Goal: Task Accomplishment & Management: Manage account settings

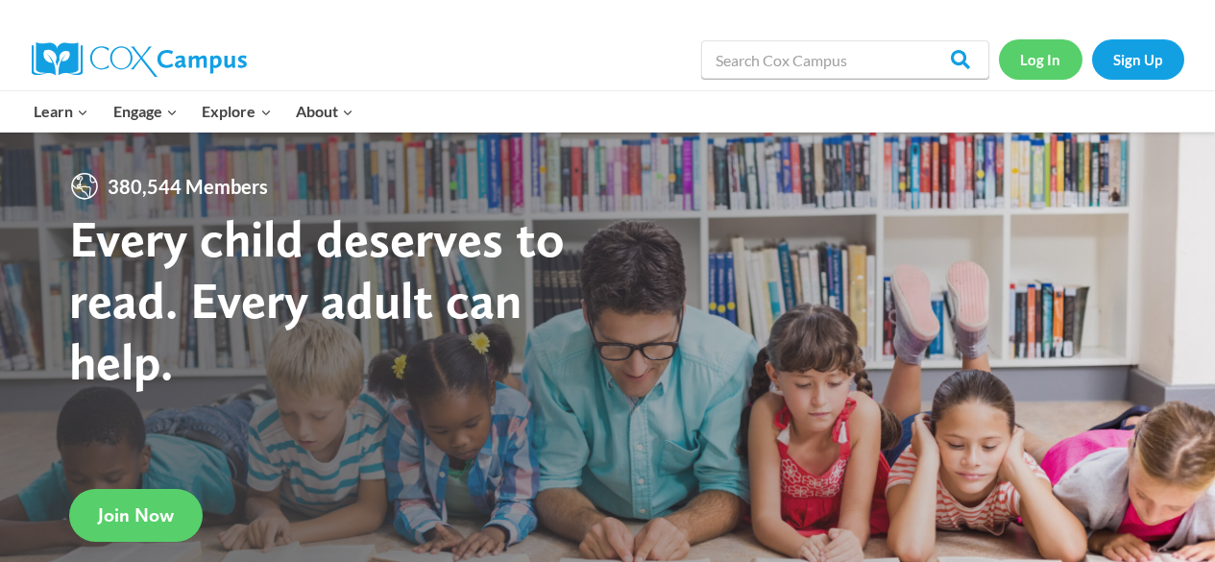
click at [1037, 51] on link "Log In" at bounding box center [1041, 58] width 84 height 39
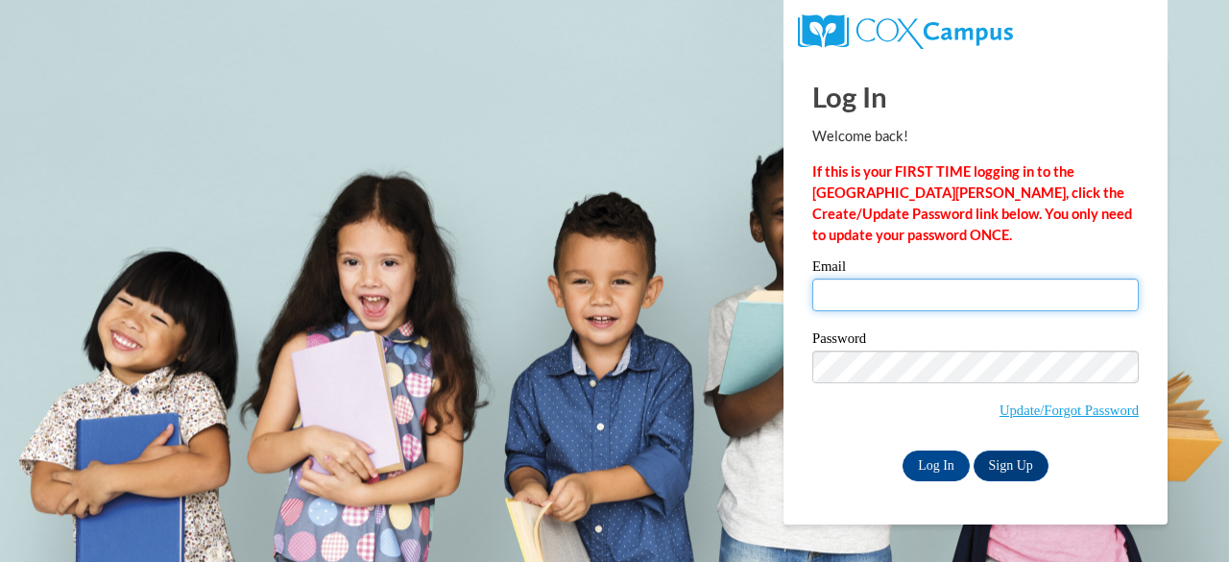
click at [965, 303] on input "Email" at bounding box center [975, 294] width 327 height 33
type input "ethanandjaren@gmail.com"
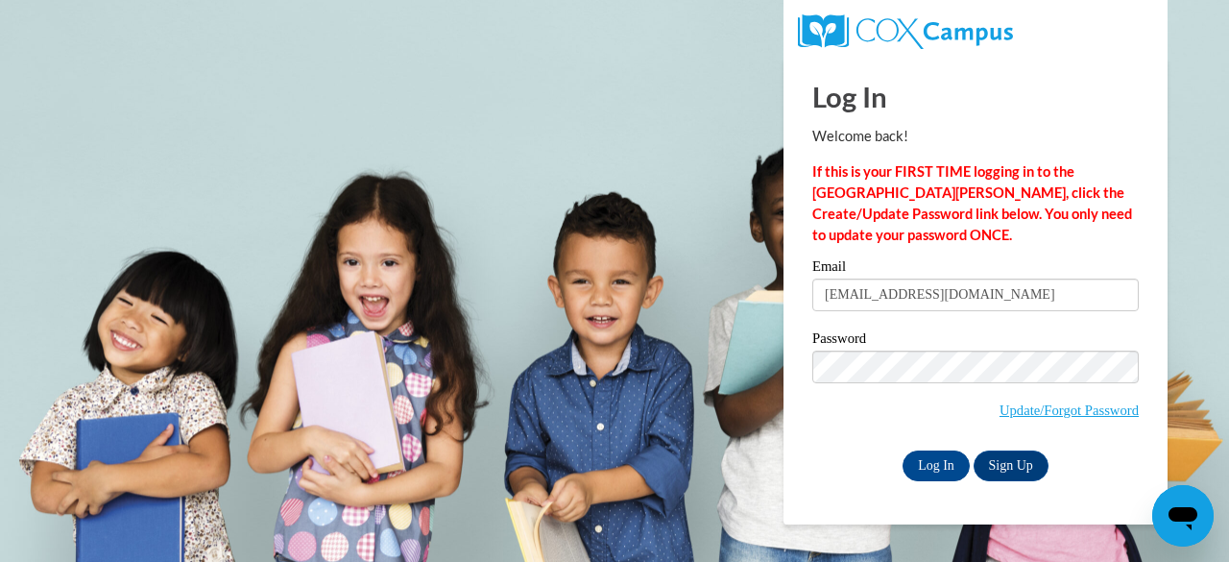
click at [904, 387] on span "Update/Forgot Password" at bounding box center [975, 391] width 327 height 80
click at [903, 450] on input "Log In" at bounding box center [936, 465] width 67 height 31
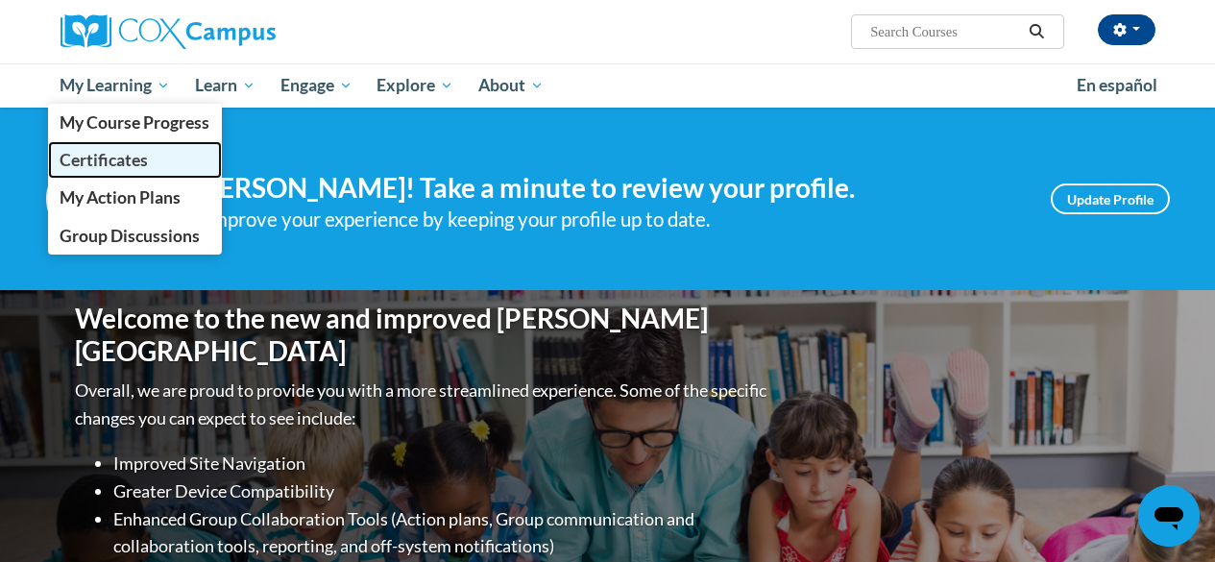
click at [143, 157] on span "Certificates" at bounding box center [104, 160] width 88 height 20
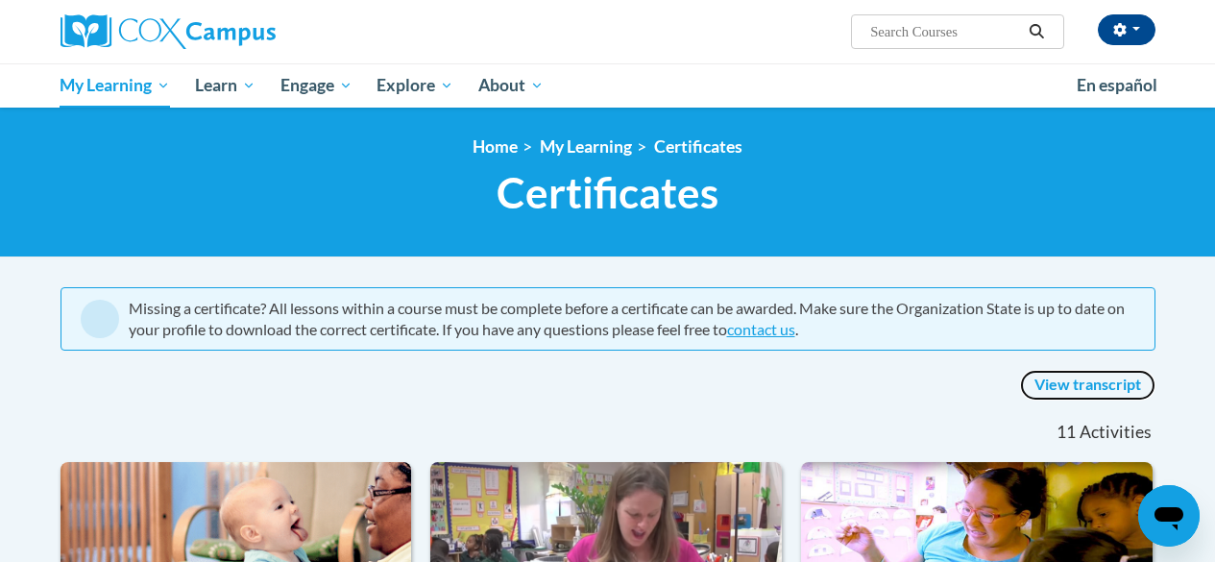
click at [1062, 381] on link "View transcript" at bounding box center [1087, 385] width 135 height 31
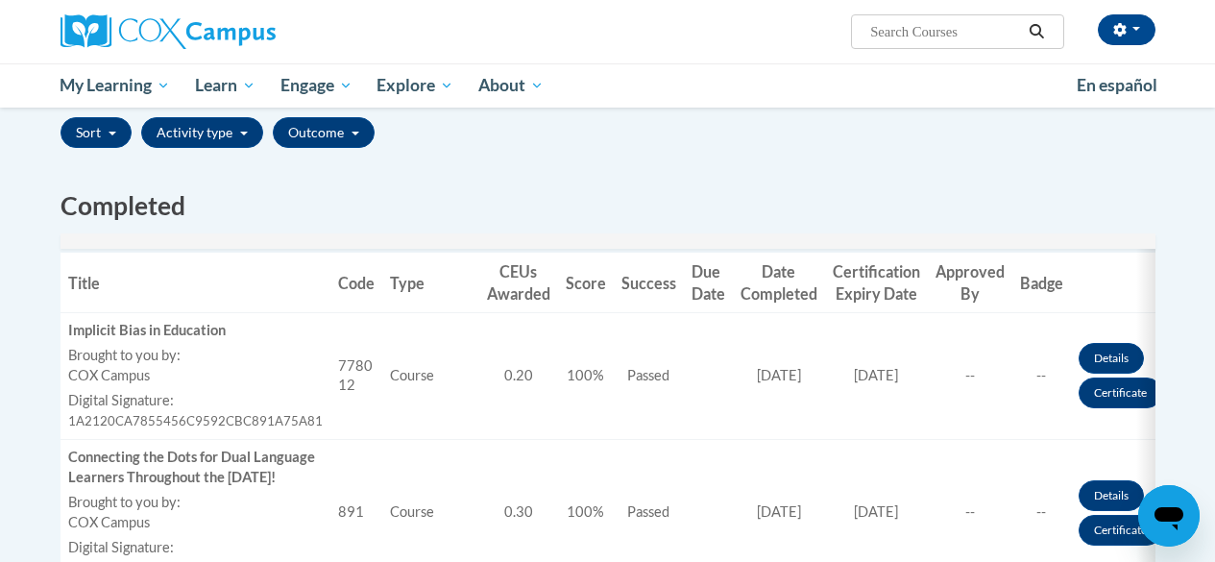
scroll to position [480, 0]
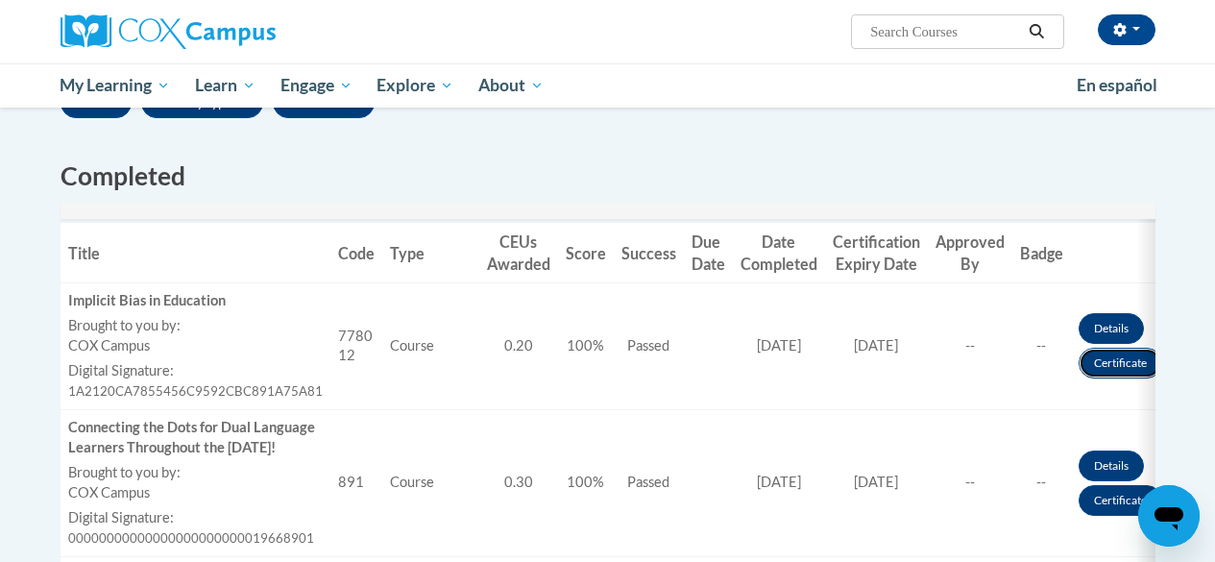
click at [1123, 374] on link "Certificate" at bounding box center [1120, 363] width 84 height 31
